Goal: Browse casually

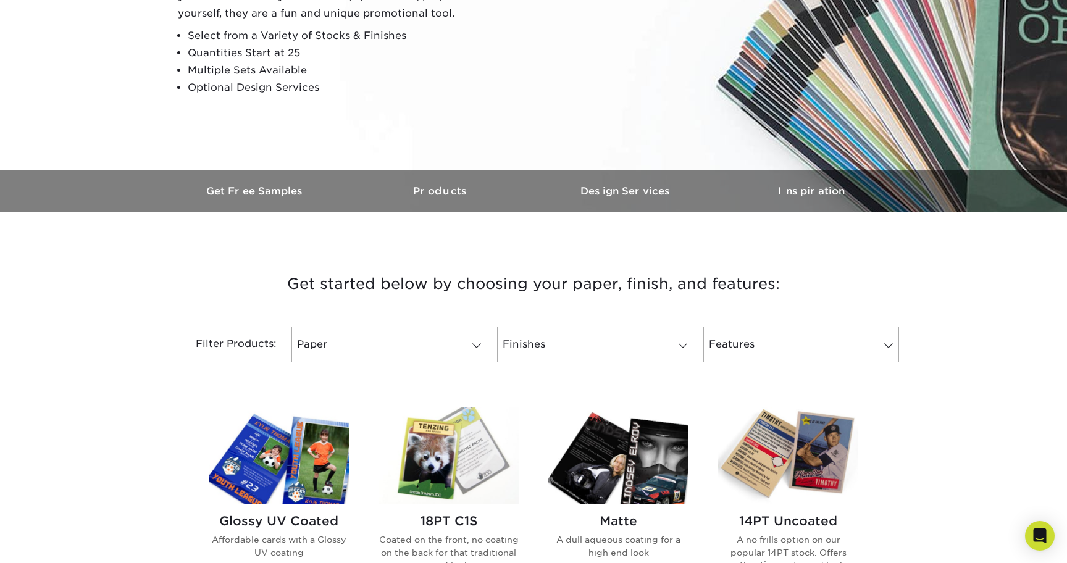
scroll to position [214, 0]
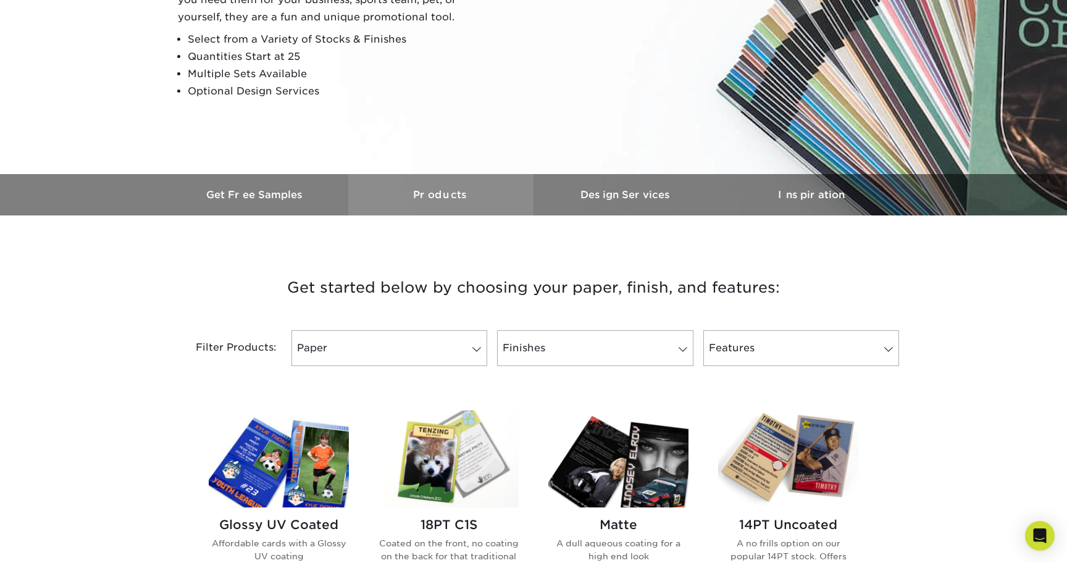
click at [447, 194] on h3 "Products" at bounding box center [440, 195] width 185 height 12
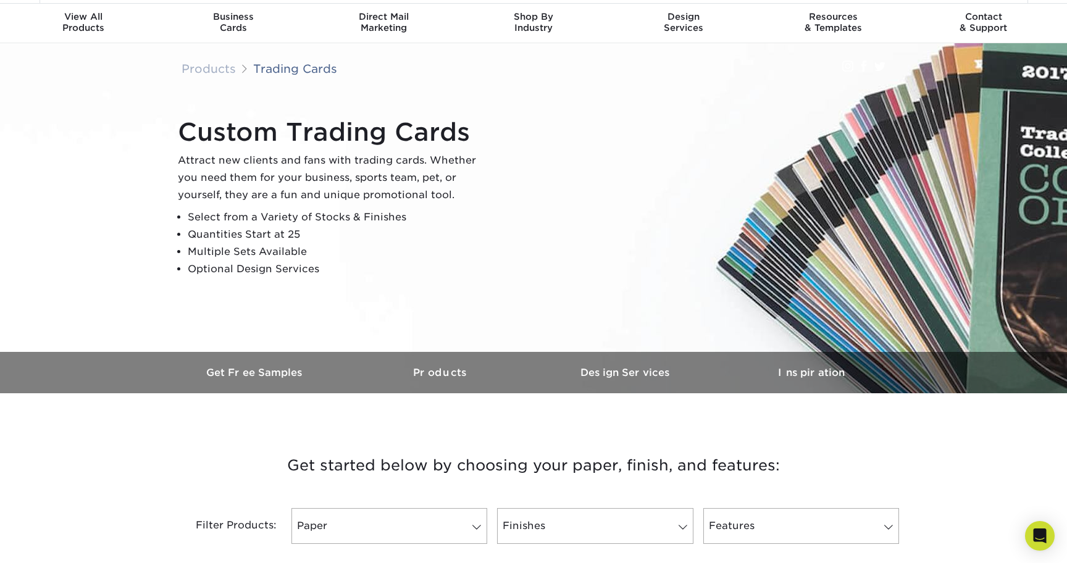
scroll to position [25, 0]
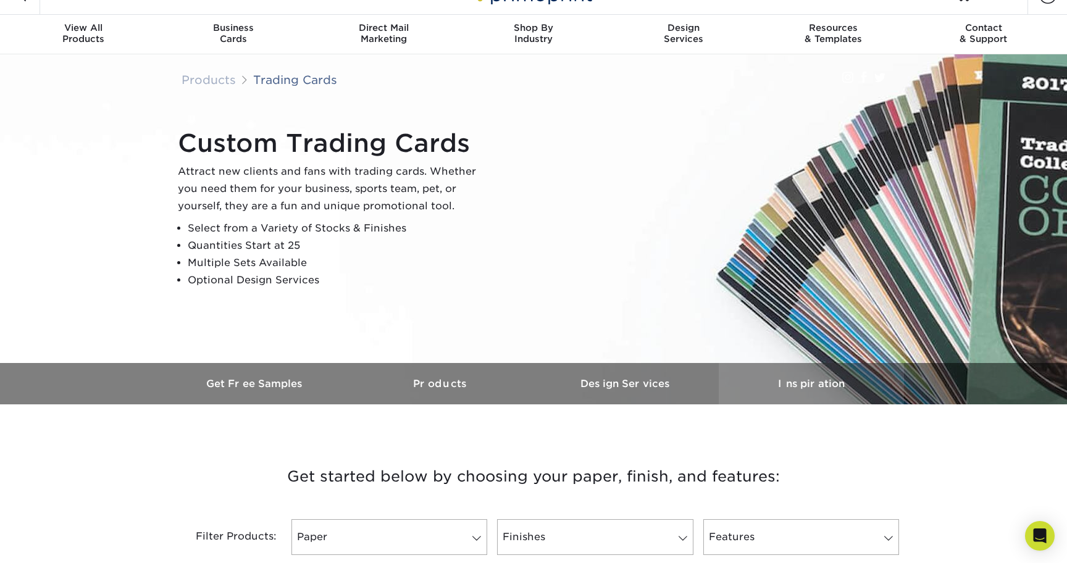
click at [783, 374] on link "Inspiration" at bounding box center [811, 383] width 185 height 41
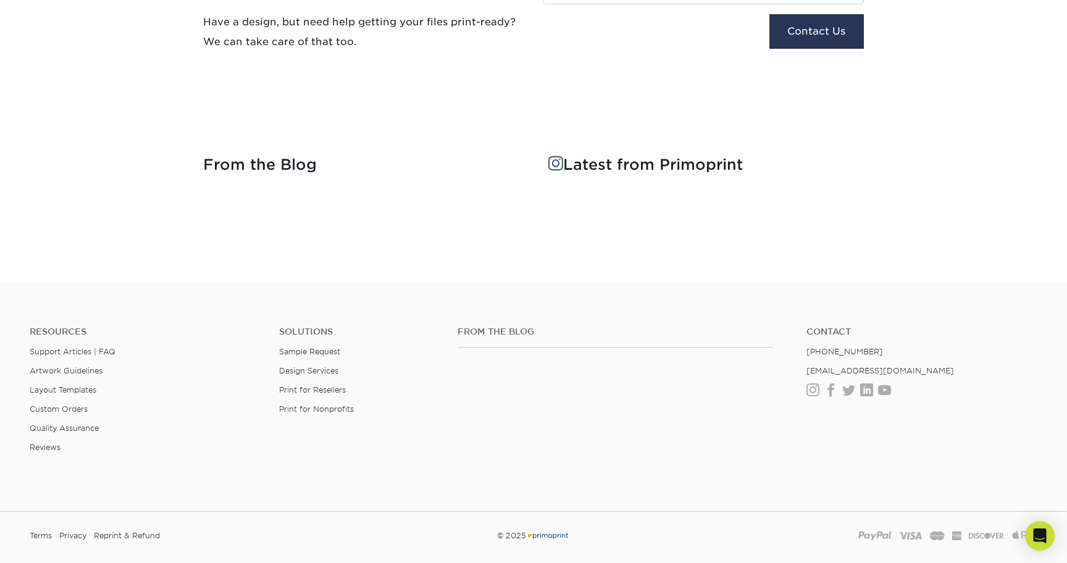
scroll to position [1611, 0]
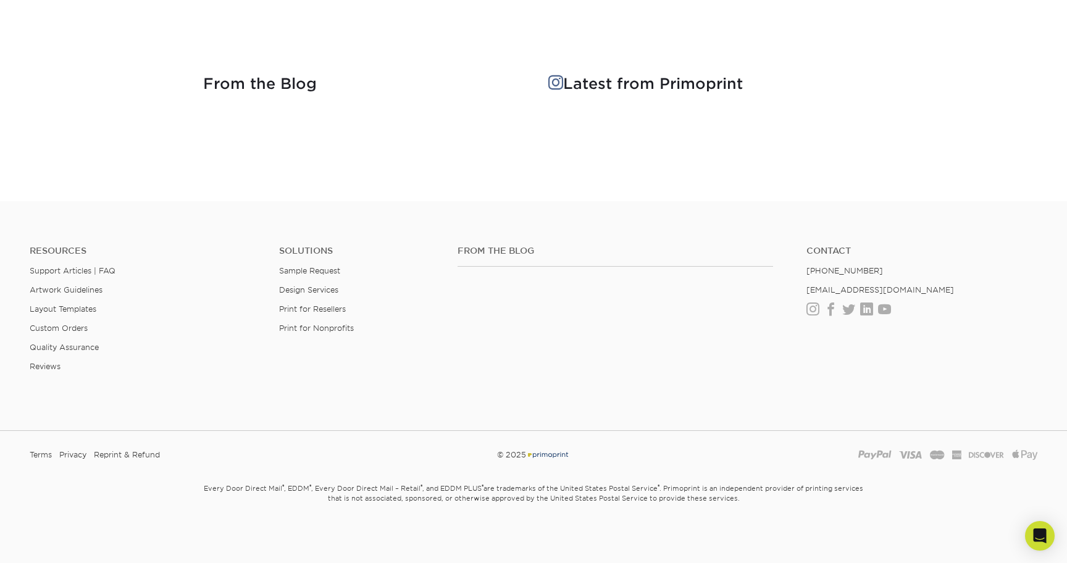
click at [565, 81] on h4 "Latest from Primoprint" at bounding box center [705, 84] width 315 height 18
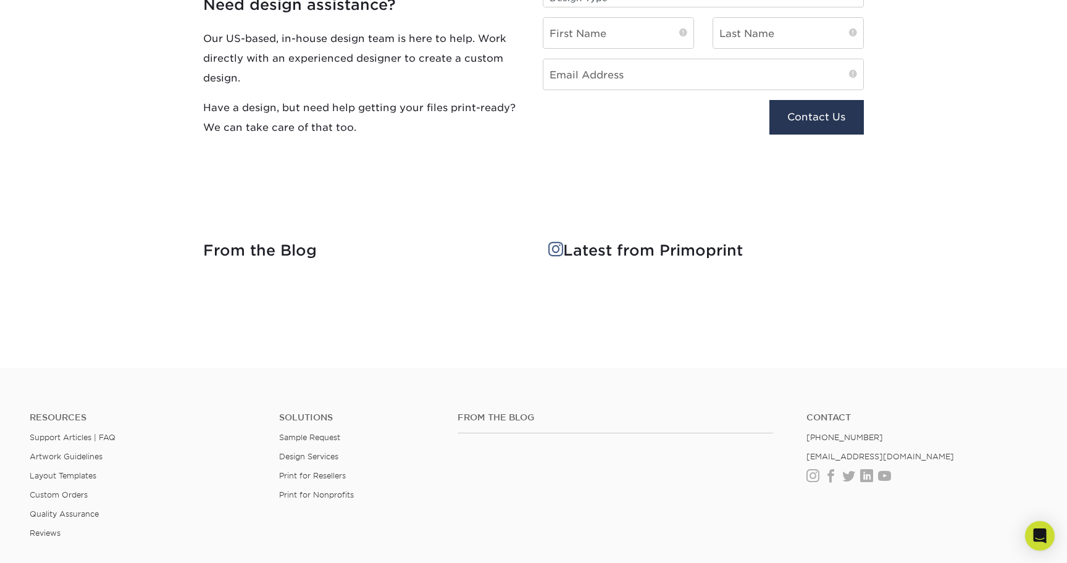
scroll to position [1343, 0]
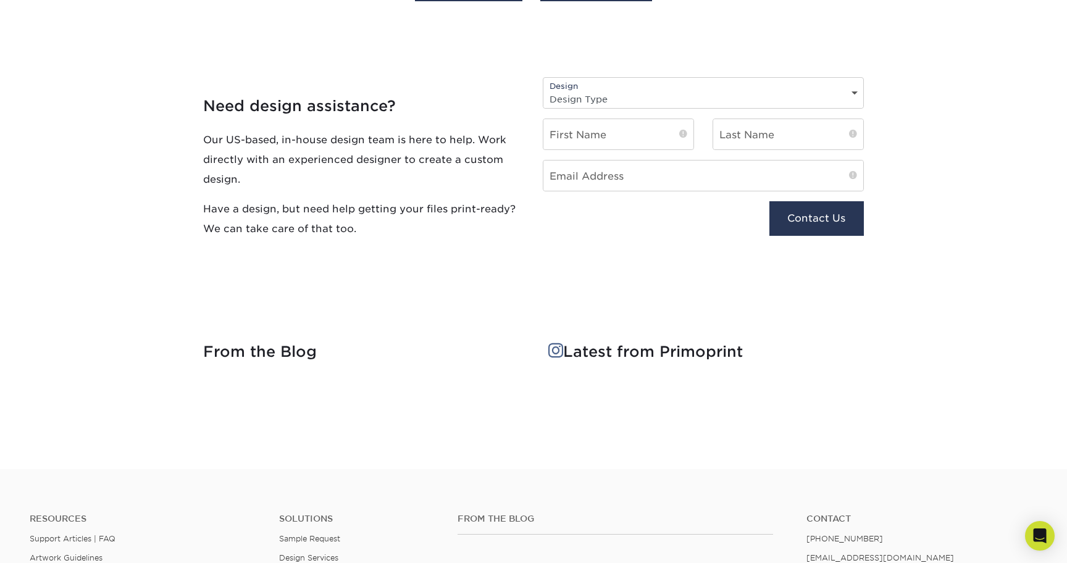
click at [283, 351] on h4 "From the Blog" at bounding box center [360, 352] width 315 height 18
click at [607, 346] on h4 "Latest from Primoprint" at bounding box center [705, 352] width 315 height 18
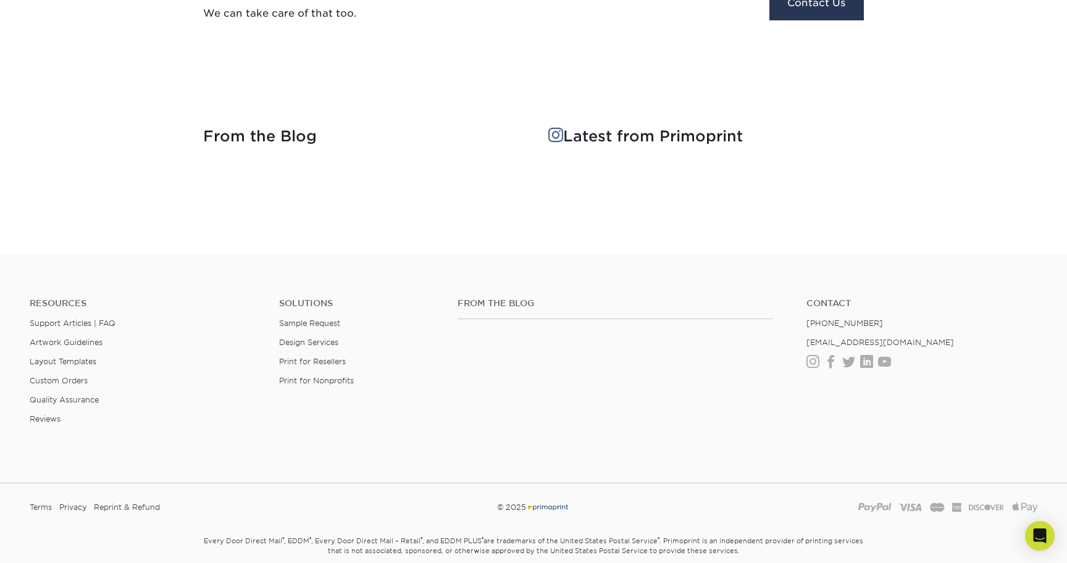
scroll to position [1611, 0]
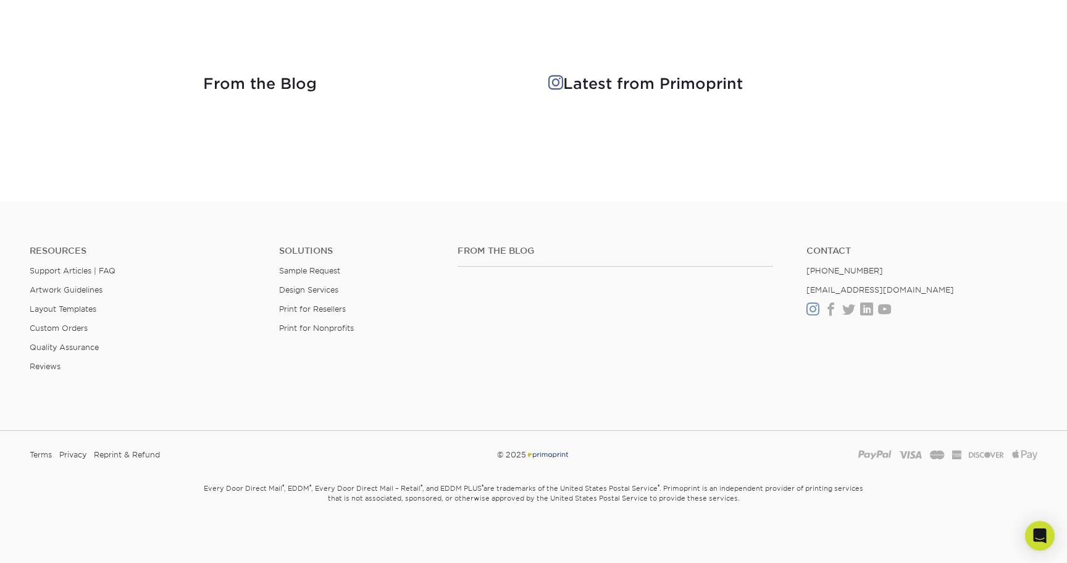
click at [812, 311] on link "Instagram" at bounding box center [812, 309] width 13 height 10
